Goal: Task Accomplishment & Management: Manage account settings

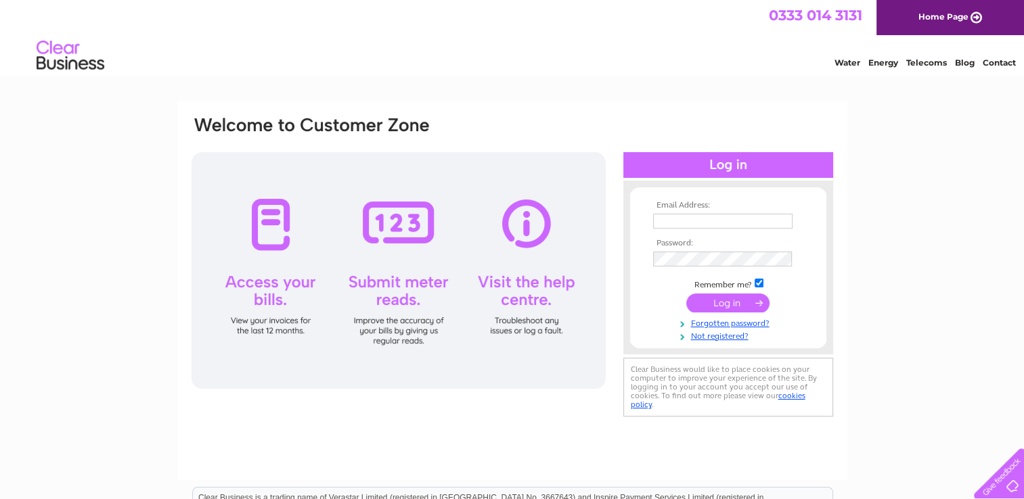
click at [707, 224] on input "text" at bounding box center [722, 221] width 139 height 15
type input "wetmore.transport@outlook.com"
click at [732, 301] on input "submit" at bounding box center [727, 303] width 83 height 19
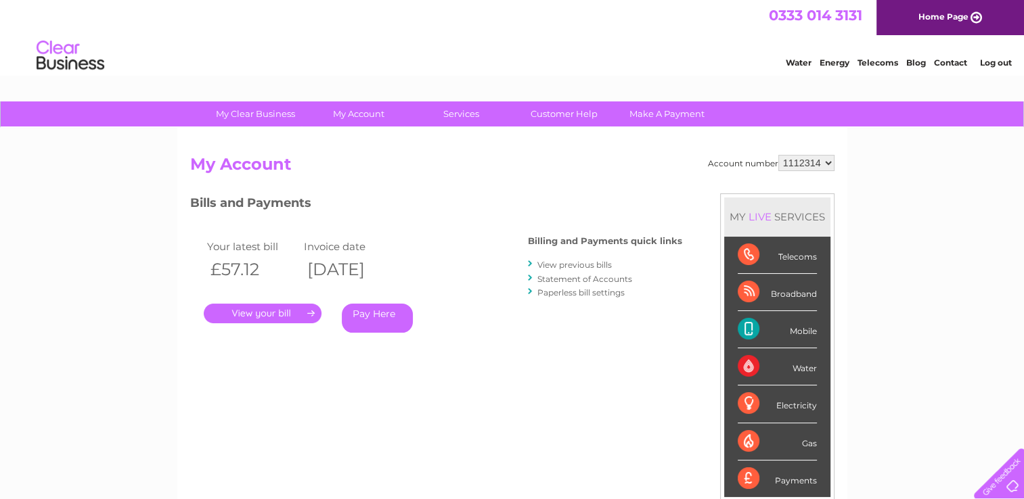
click at [262, 315] on link "." at bounding box center [263, 314] width 118 height 20
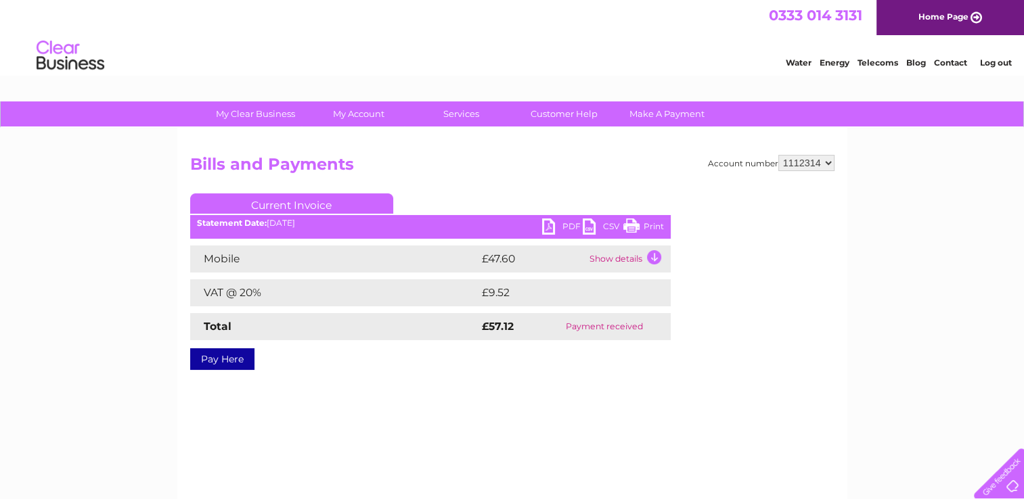
click at [554, 222] on link "PDF" at bounding box center [562, 229] width 41 height 20
click at [1003, 58] on link "Log out" at bounding box center [995, 63] width 32 height 10
